Goal: Task Accomplishment & Management: Use online tool/utility

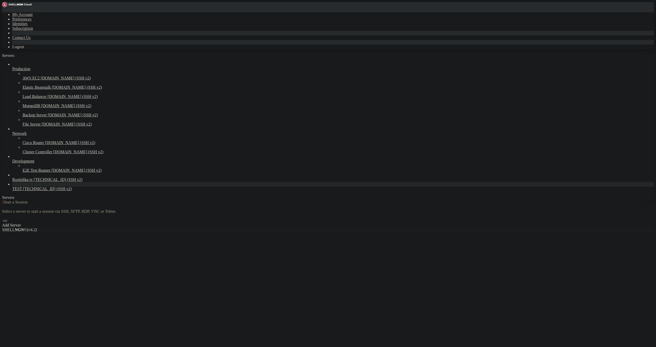
click at [22, 191] on span "TEST" at bounding box center [17, 188] width 10 height 4
click at [33, 191] on link "TEST [TECHNICAL_ID] (SSH v2)" at bounding box center [332, 188] width 641 height 5
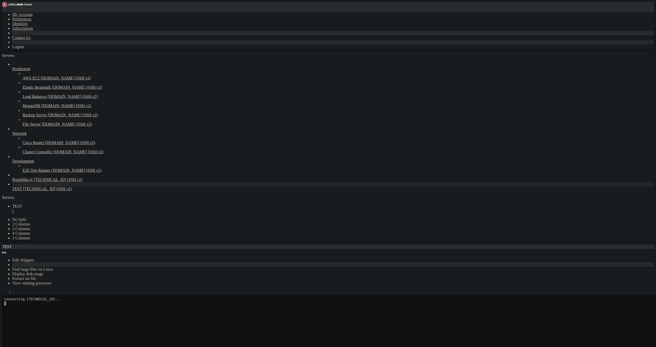
click at [4, 293] on icon "button" at bounding box center [4, 293] width 0 height 0
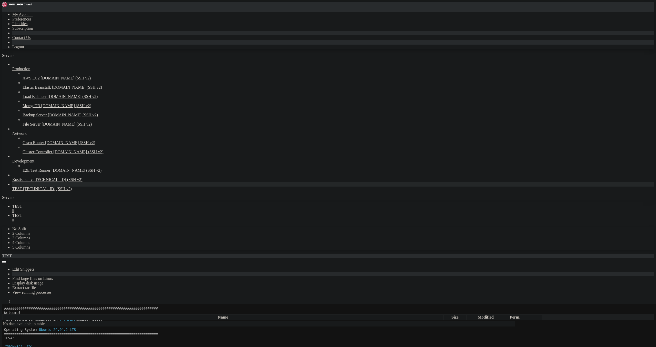
click at [87, 208] on div "" at bounding box center [332, 210] width 641 height 5
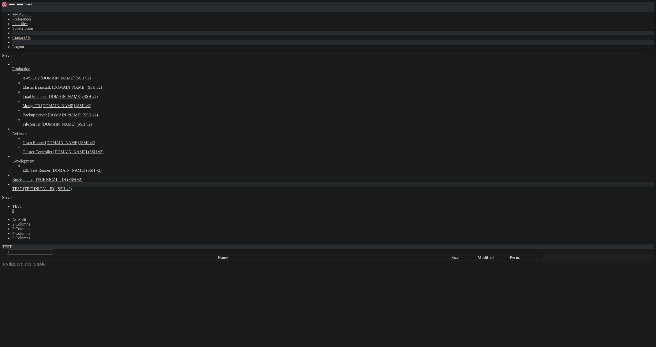
drag, startPoint x: 178, startPoint y: 175, endPoint x: 194, endPoint y: 165, distance: 18.8
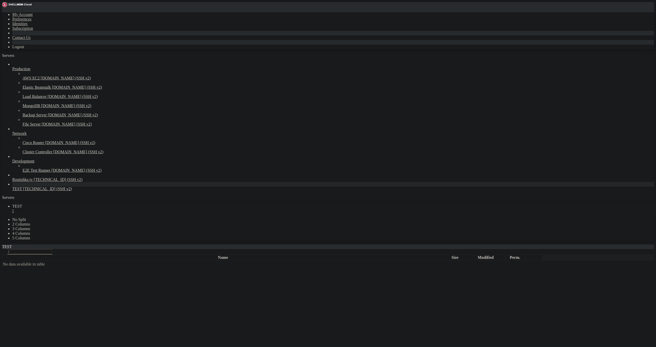
click at [86, 208] on div "" at bounding box center [332, 210] width 641 height 5
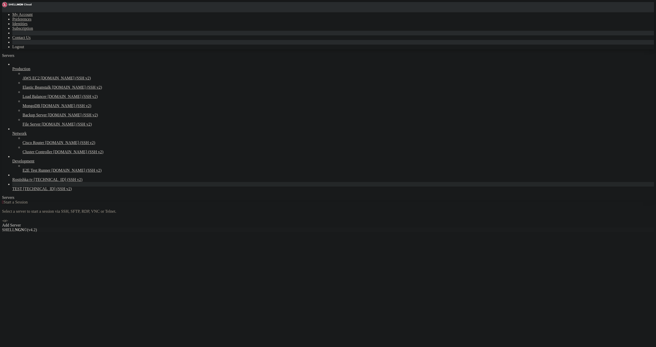
click at [44, 191] on span "[TECHNICAL_ID] (SSH v2)" at bounding box center [47, 188] width 49 height 4
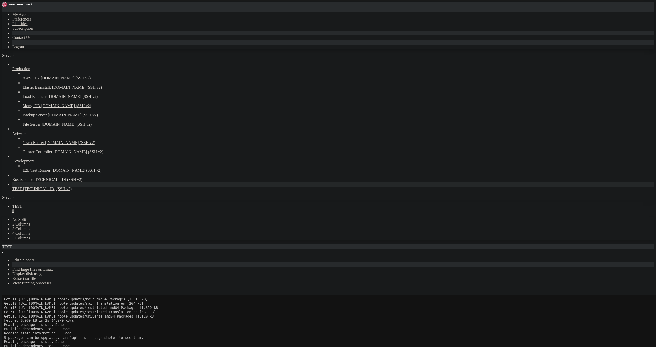
scroll to position [179, 0]
drag, startPoint x: 442, startPoint y: 510, endPoint x: 435, endPoint y: 514, distance: 7.8
drag, startPoint x: 445, startPoint y: 509, endPoint x: 442, endPoint y: 509, distance: 3.4
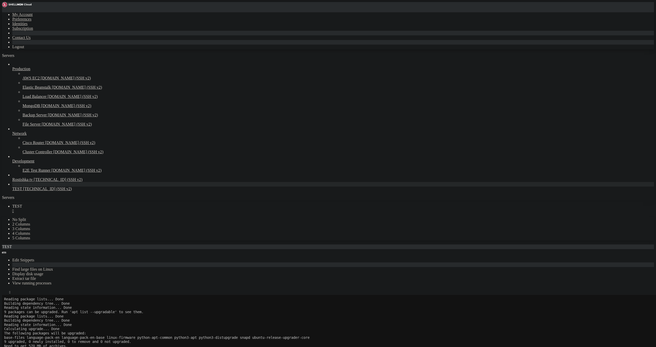
scroll to position [204, 0]
drag, startPoint x: 55, startPoint y: 601, endPoint x: 5, endPoint y: 601, distance: 49.9
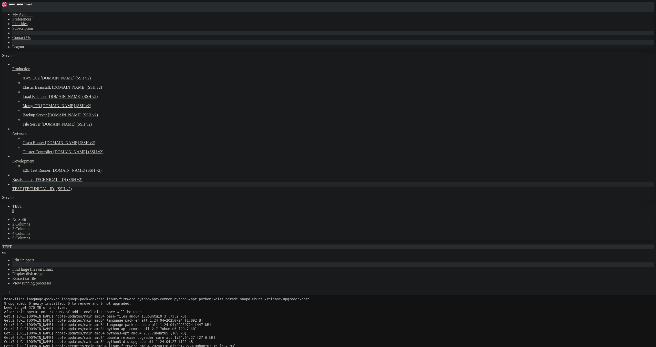
scroll to position [243, 0]
drag, startPoint x: 217, startPoint y: 554, endPoint x: 115, endPoint y: 555, distance: 102.2
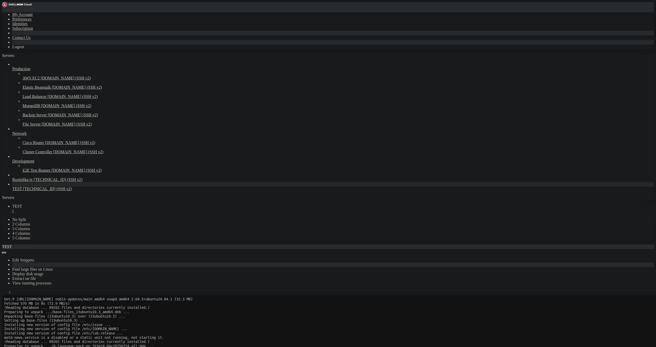
scroll to position [298, 0]
drag, startPoint x: 126, startPoint y: 517, endPoint x: 225, endPoint y: 516, distance: 98.8
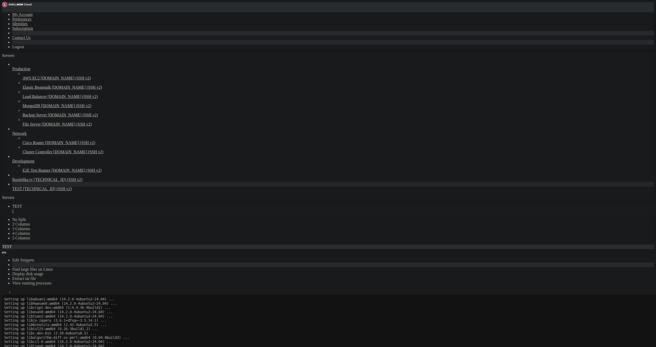
drag, startPoint x: 107, startPoint y: 533, endPoint x: 36, endPoint y: 538, distance: 70.6
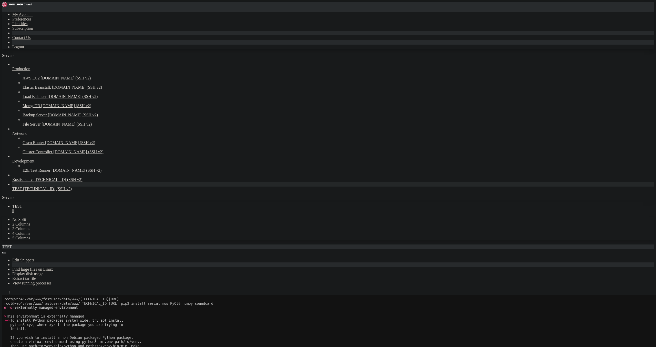
scroll to position [2151, 0]
drag, startPoint x: 57, startPoint y: 556, endPoint x: 60, endPoint y: 550, distance: 6.2
drag, startPoint x: 114, startPoint y: 500, endPoint x: 131, endPoint y: 500, distance: 16.9
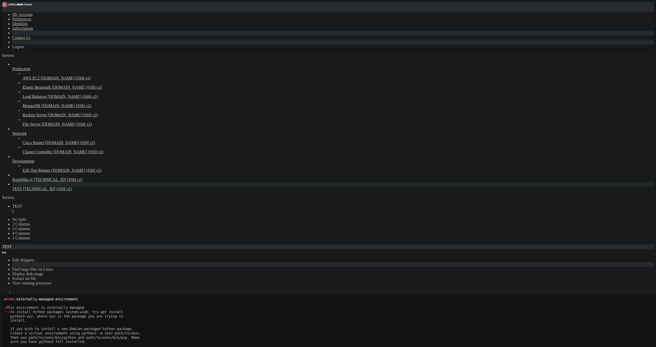
scroll to position [2155, 0]
drag, startPoint x: 13, startPoint y: 499, endPoint x: 36, endPoint y: 499, distance: 22.8
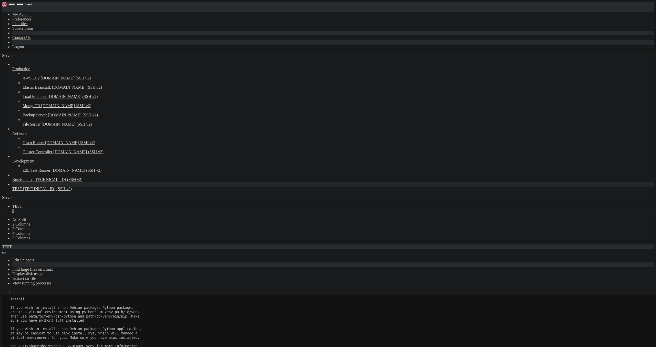
drag, startPoint x: 3, startPoint y: 522, endPoint x: 158, endPoint y: 594, distance: 170.2
drag, startPoint x: 90, startPoint y: 597, endPoint x: 5, endPoint y: 522, distance: 114.3
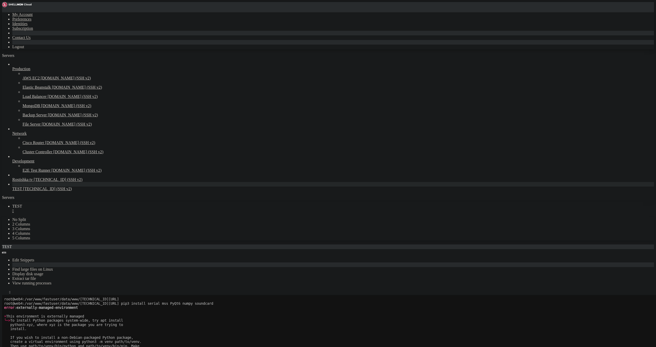
scroll to position [2120, 0]
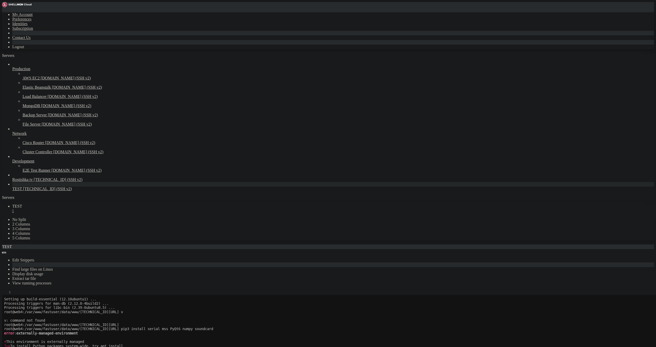
drag, startPoint x: 164, startPoint y: 422, endPoint x: 234, endPoint y: 423, distance: 70.2
copy x-row "serial mss PyQt6 numpy soundcard"
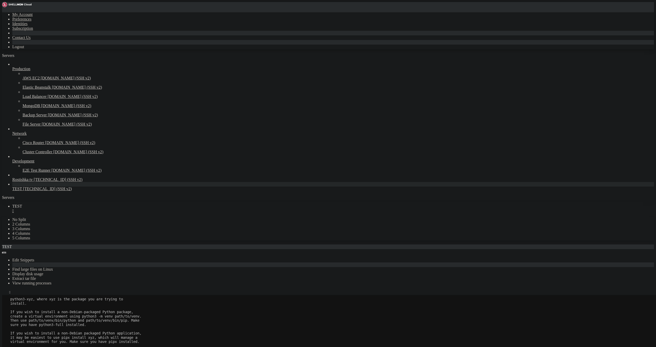
scroll to position [2146, 0]
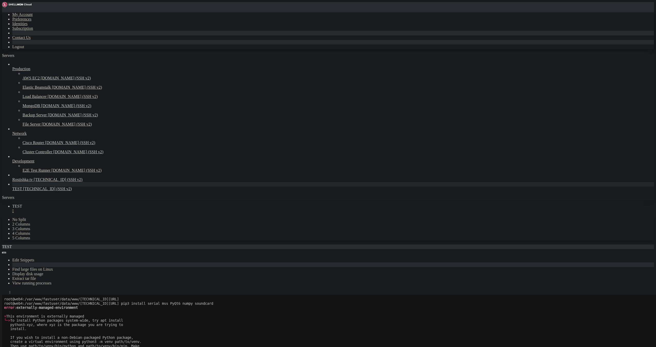
drag, startPoint x: 201, startPoint y: 397, endPoint x: 233, endPoint y: 398, distance: 31.5
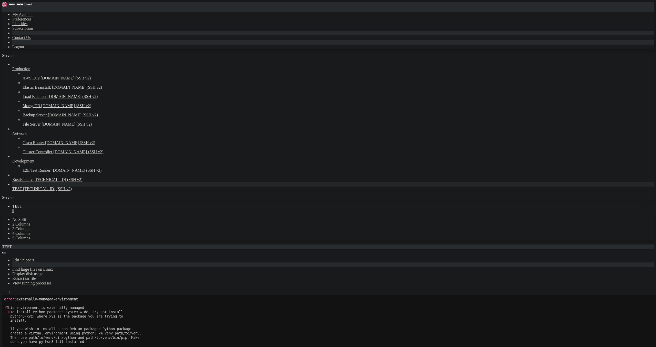
scroll to position [2338, 0]
drag, startPoint x: 115, startPoint y: 542, endPoint x: 300, endPoint y: 541, distance: 184.9
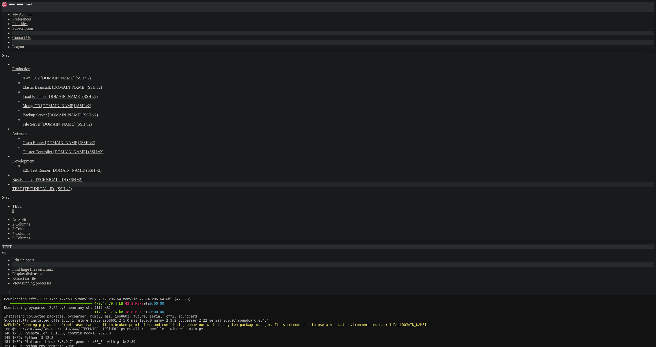
scroll to position [2909, 0]
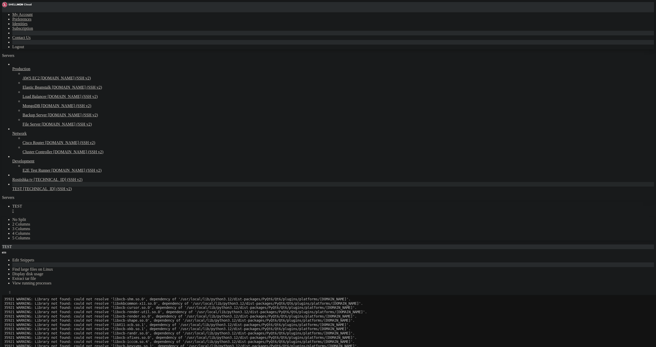
scroll to position [3850, 0]
